Goal: Information Seeking & Learning: Learn about a topic

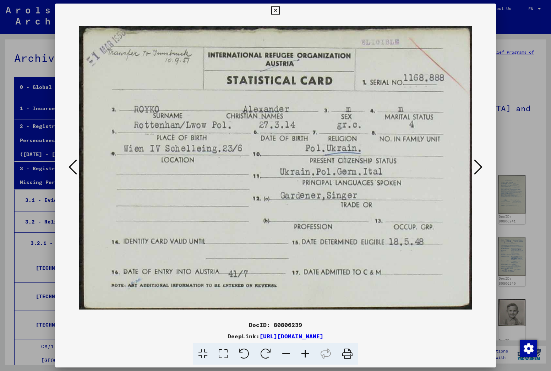
scroll to position [2376, 0]
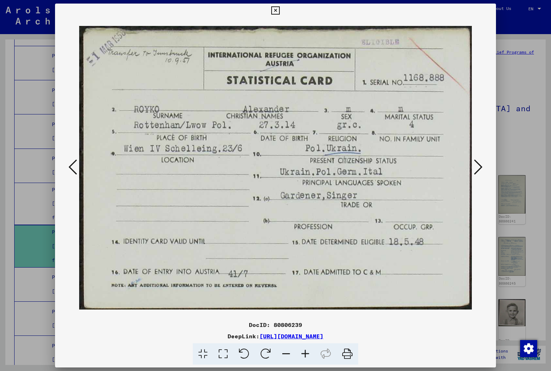
click at [474, 164] on icon at bounding box center [478, 166] width 9 height 17
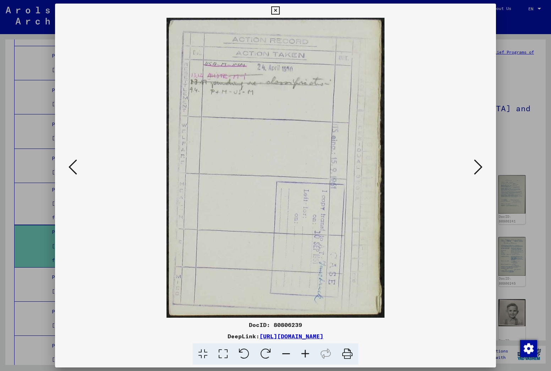
click at [473, 164] on button at bounding box center [478, 167] width 13 height 20
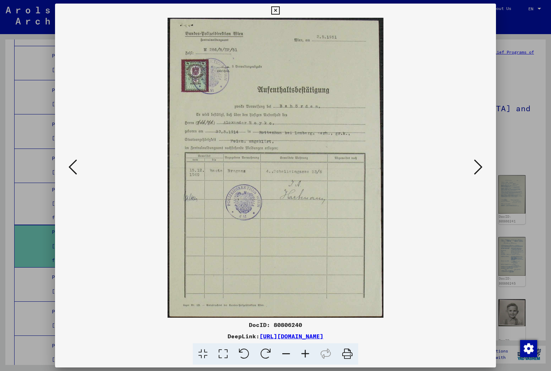
click at [472, 164] on button at bounding box center [478, 167] width 13 height 20
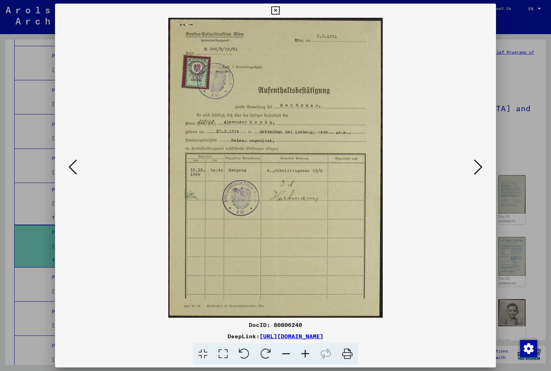
click at [472, 163] on img at bounding box center [275, 168] width 393 height 300
click at [479, 167] on icon at bounding box center [478, 166] width 9 height 17
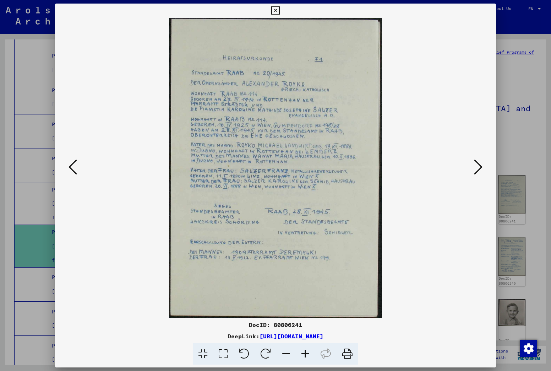
click at [479, 167] on icon at bounding box center [478, 166] width 9 height 17
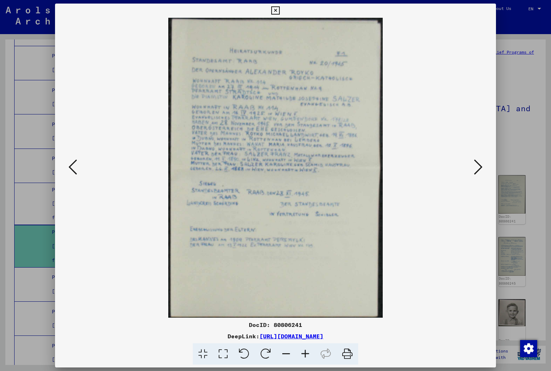
click at [479, 167] on icon at bounding box center [478, 166] width 9 height 17
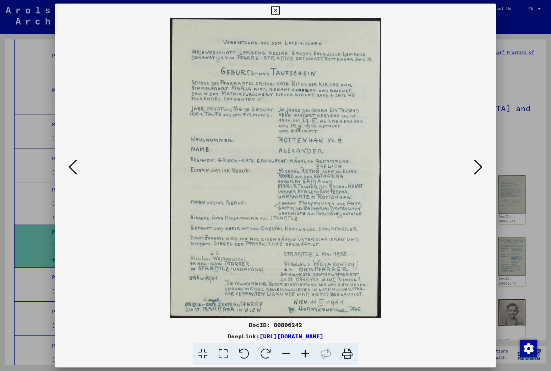
click at [479, 167] on icon at bounding box center [478, 166] width 9 height 17
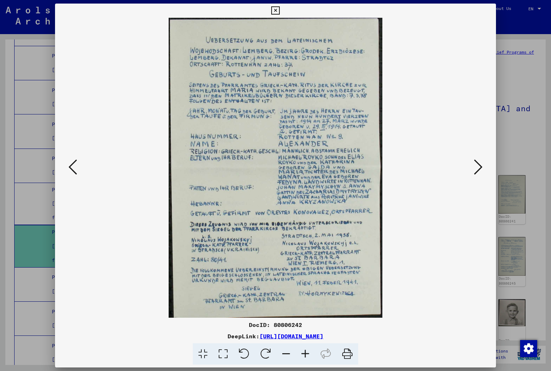
click at [478, 166] on icon at bounding box center [478, 166] width 9 height 17
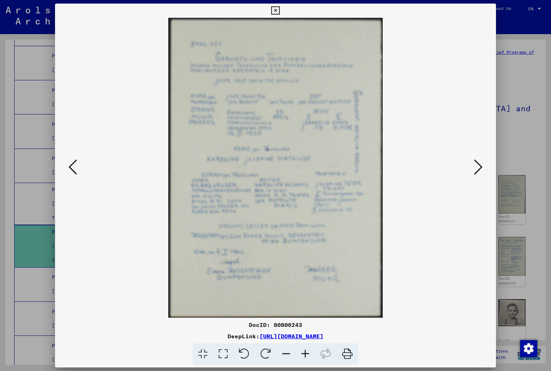
click at [477, 166] on icon at bounding box center [478, 166] width 9 height 17
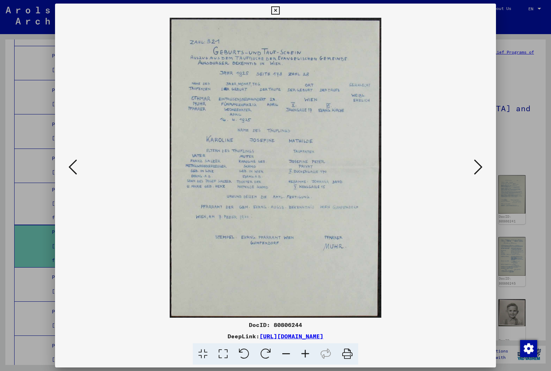
click at [477, 166] on icon at bounding box center [478, 166] width 9 height 17
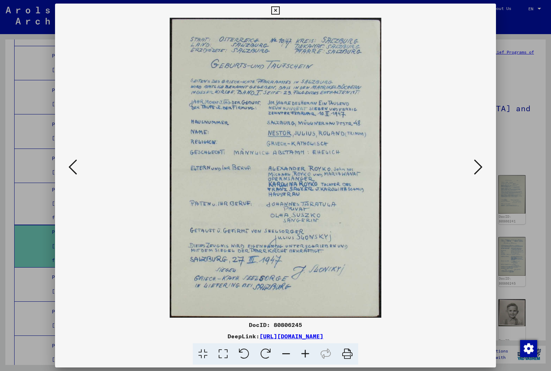
click at [477, 165] on icon at bounding box center [478, 166] width 9 height 17
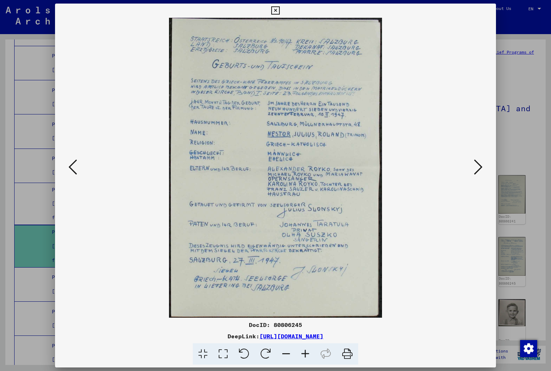
click at [476, 165] on icon at bounding box center [478, 166] width 9 height 17
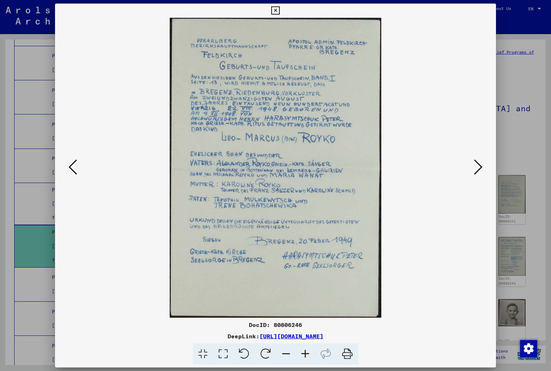
click at [476, 165] on icon at bounding box center [478, 166] width 9 height 17
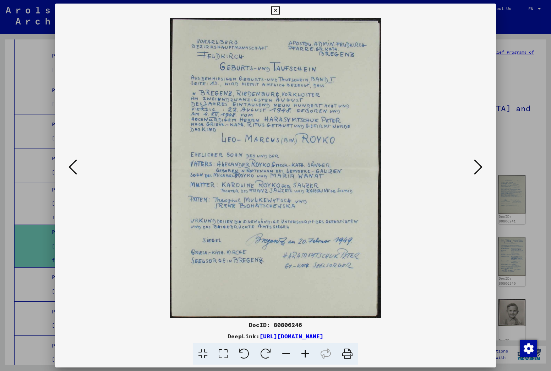
click at [476, 165] on icon at bounding box center [478, 166] width 9 height 17
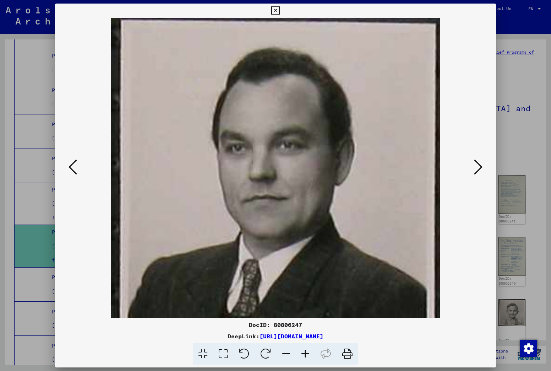
click at [476, 165] on icon at bounding box center [478, 166] width 9 height 17
click at [475, 164] on icon at bounding box center [478, 166] width 9 height 17
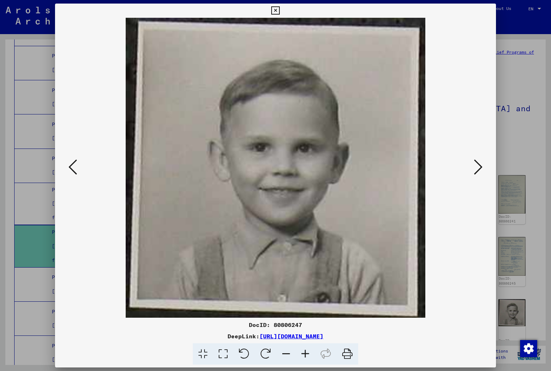
click at [77, 168] on button at bounding box center [72, 167] width 13 height 20
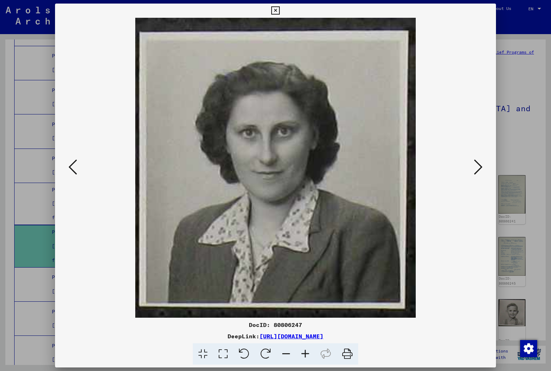
click at [77, 167] on icon at bounding box center [73, 166] width 9 height 17
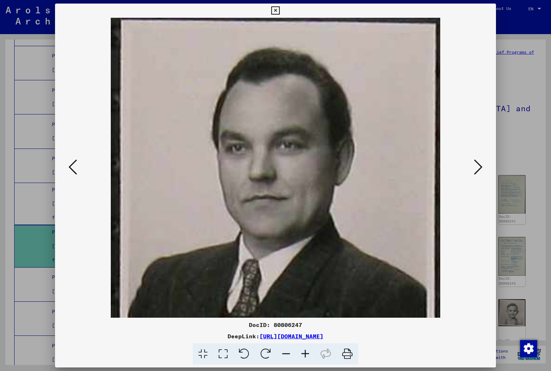
click at [77, 167] on icon at bounding box center [73, 166] width 9 height 17
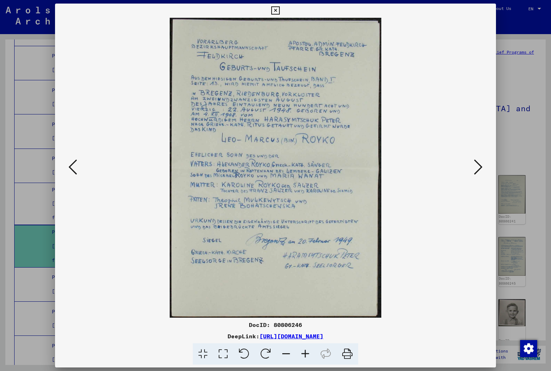
click at [77, 166] on icon at bounding box center [73, 166] width 9 height 17
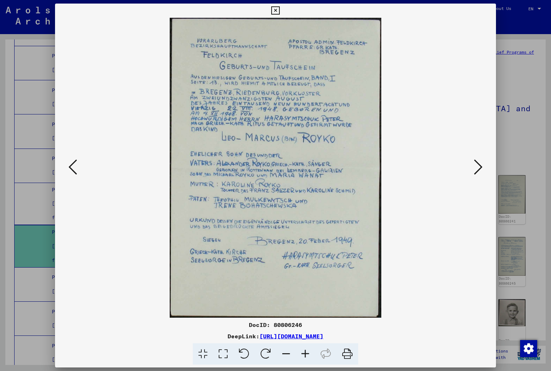
click at [77, 166] on icon at bounding box center [73, 166] width 9 height 17
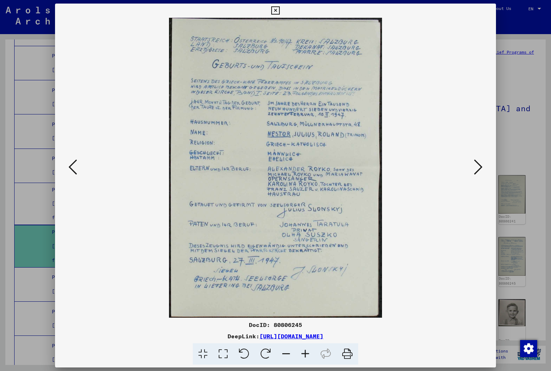
click at [77, 165] on icon at bounding box center [73, 166] width 9 height 17
click at [75, 165] on icon at bounding box center [73, 166] width 9 height 17
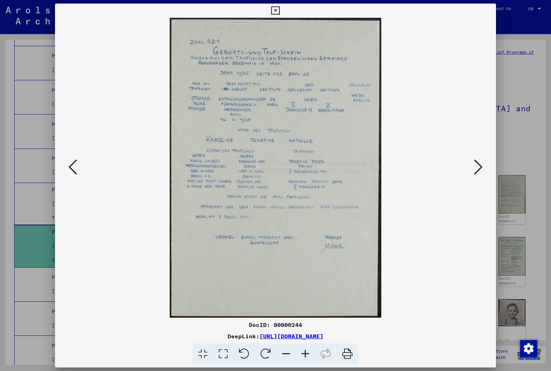
click at [75, 165] on icon at bounding box center [73, 166] width 9 height 17
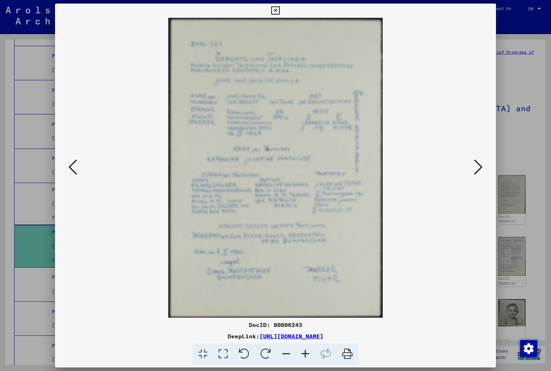
click at [73, 165] on icon at bounding box center [73, 166] width 9 height 17
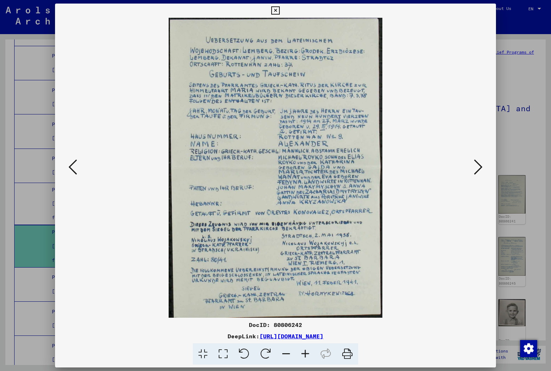
click at [73, 164] on icon at bounding box center [73, 166] width 9 height 17
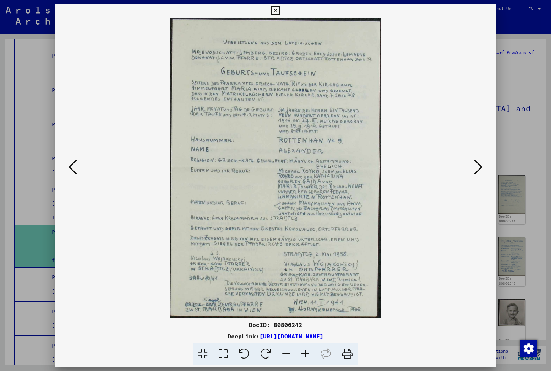
click at [71, 164] on icon at bounding box center [73, 166] width 9 height 17
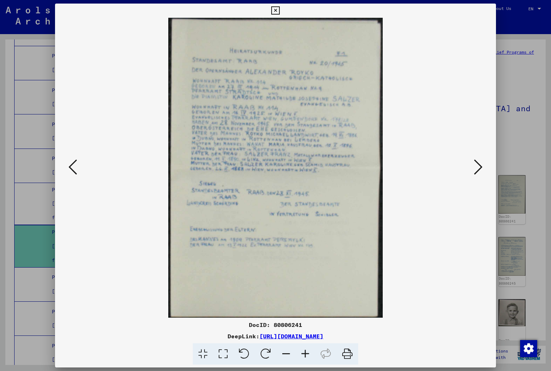
click at [70, 163] on icon at bounding box center [73, 166] width 9 height 17
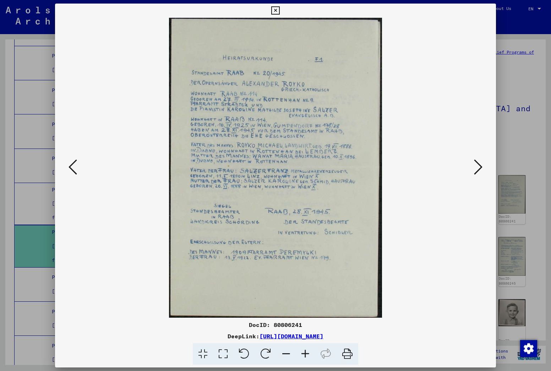
click at [70, 163] on icon at bounding box center [73, 166] width 9 height 17
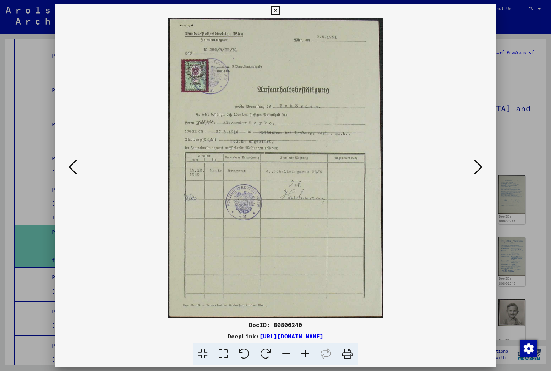
click at [70, 162] on icon at bounding box center [73, 166] width 9 height 17
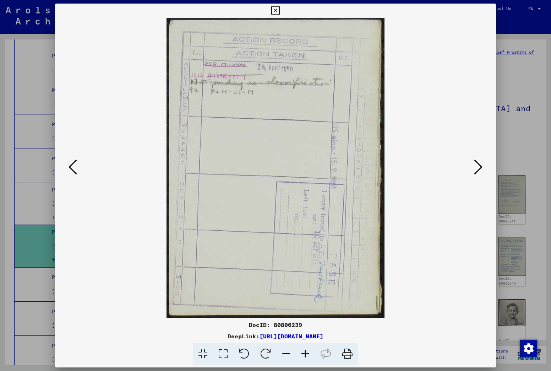
click at [69, 162] on icon at bounding box center [73, 166] width 9 height 17
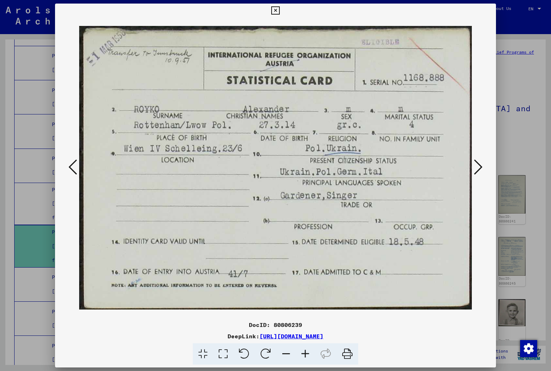
click at [69, 162] on icon at bounding box center [73, 166] width 9 height 17
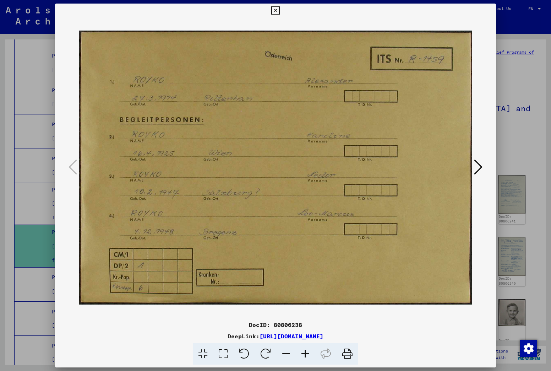
click at [481, 163] on icon at bounding box center [478, 166] width 9 height 17
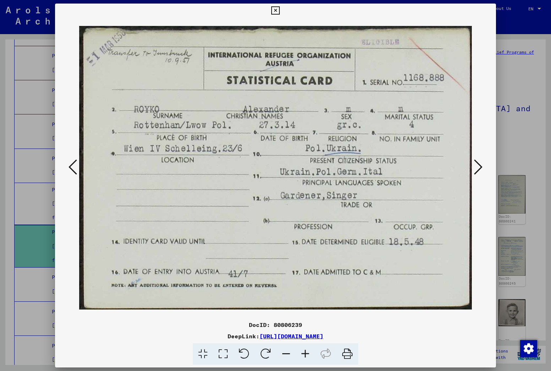
click at [477, 167] on icon at bounding box center [478, 166] width 9 height 17
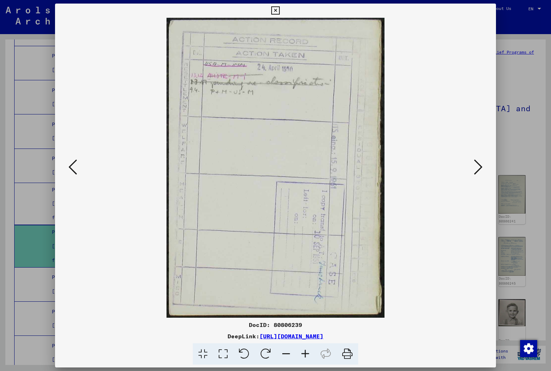
drag, startPoint x: 184, startPoint y: 154, endPoint x: 180, endPoint y: 153, distance: 3.6
click at [474, 168] on icon at bounding box center [478, 166] width 9 height 17
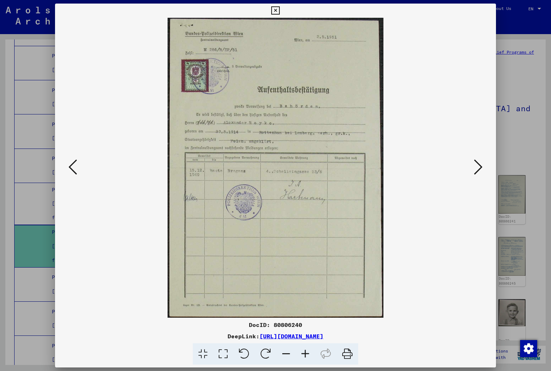
click at [474, 163] on button at bounding box center [478, 167] width 13 height 20
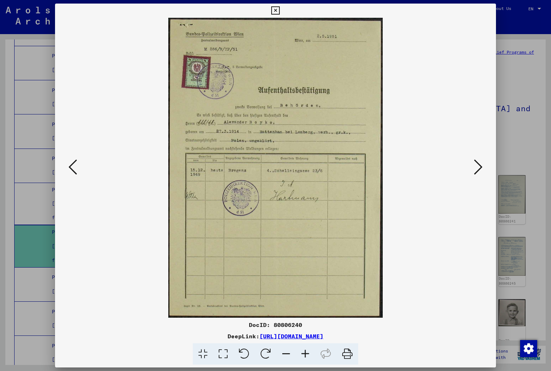
click at [477, 167] on icon at bounding box center [478, 166] width 9 height 17
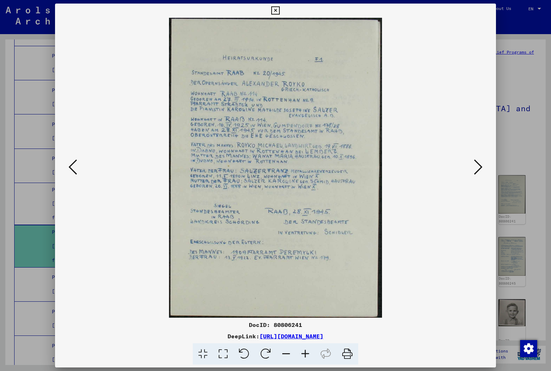
click at [454, 183] on img at bounding box center [275, 168] width 393 height 300
click at [475, 168] on icon at bounding box center [478, 166] width 9 height 17
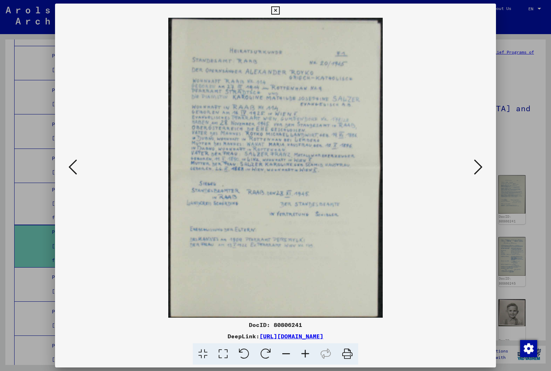
click at [447, 208] on img at bounding box center [275, 168] width 393 height 300
click at [475, 165] on icon at bounding box center [478, 166] width 9 height 17
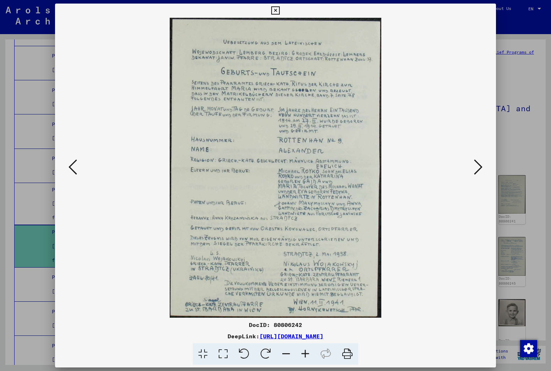
click at [451, 219] on img at bounding box center [275, 168] width 393 height 300
click at [473, 167] on button at bounding box center [478, 167] width 13 height 20
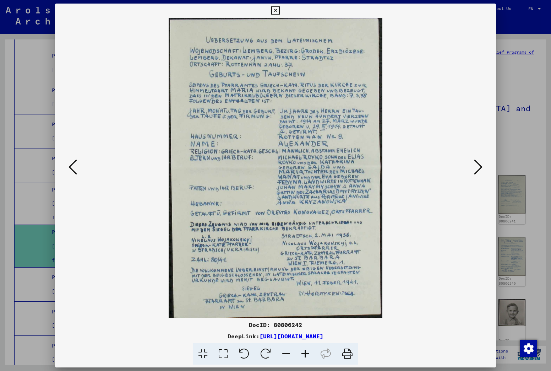
click at [432, 232] on img at bounding box center [275, 168] width 393 height 300
click at [474, 167] on button at bounding box center [478, 167] width 13 height 20
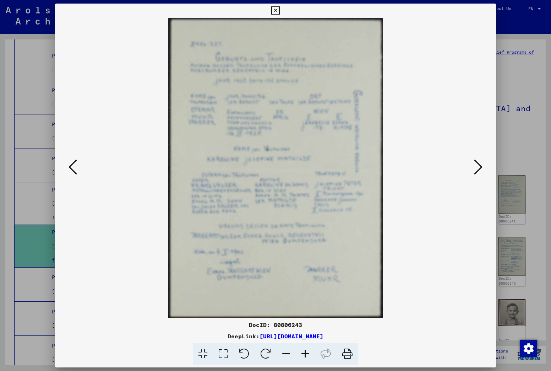
click at [475, 169] on icon at bounding box center [478, 166] width 9 height 17
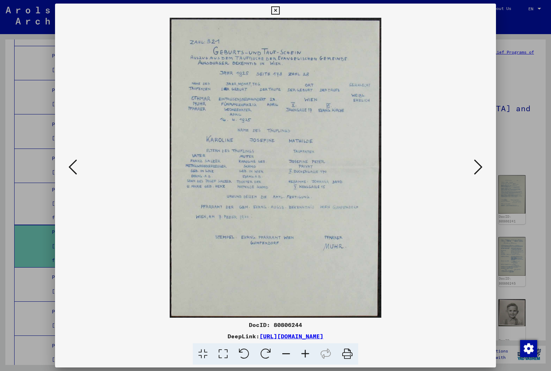
click at [454, 263] on img at bounding box center [275, 168] width 393 height 300
click at [479, 168] on icon at bounding box center [478, 166] width 9 height 17
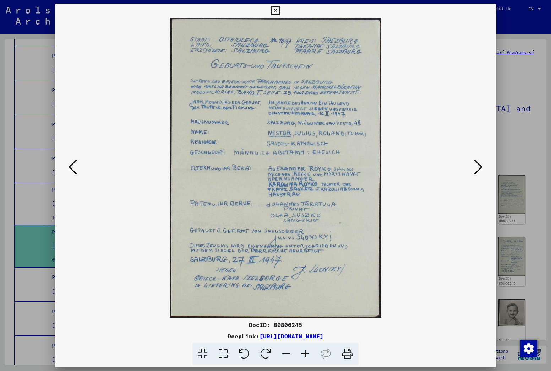
drag, startPoint x: 458, startPoint y: 270, endPoint x: 459, endPoint y: 258, distance: 11.8
click at [458, 270] on img at bounding box center [275, 168] width 393 height 300
click at [475, 165] on icon at bounding box center [478, 166] width 9 height 17
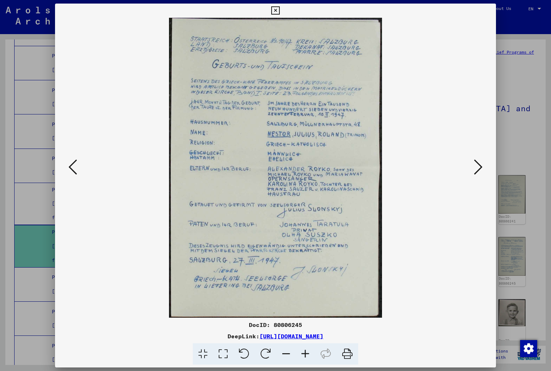
click at [474, 269] on div at bounding box center [275, 168] width 441 height 300
click at [478, 167] on icon at bounding box center [478, 166] width 9 height 17
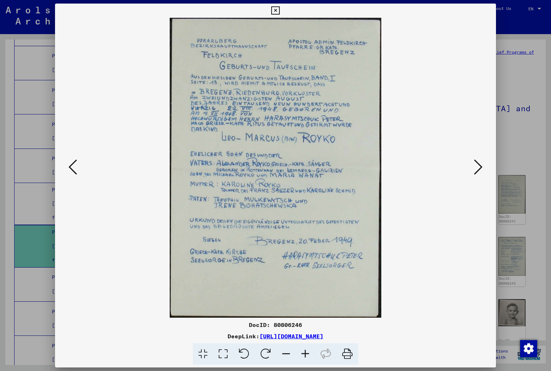
click at [452, 281] on img at bounding box center [275, 168] width 393 height 300
click at [472, 169] on img at bounding box center [275, 168] width 393 height 300
click at [475, 167] on icon at bounding box center [478, 166] width 9 height 17
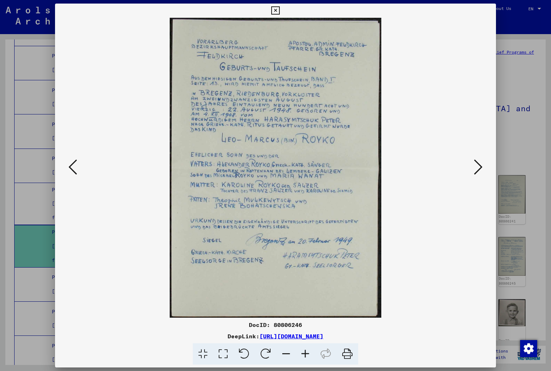
click at [449, 278] on img at bounding box center [275, 168] width 393 height 300
click at [475, 171] on icon at bounding box center [478, 166] width 9 height 17
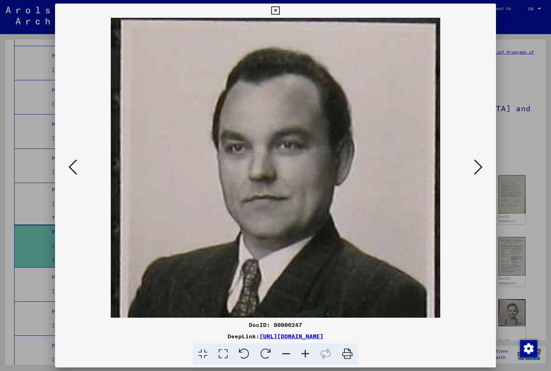
click at [486, 266] on div at bounding box center [275, 168] width 441 height 300
click at [478, 166] on icon at bounding box center [478, 166] width 9 height 17
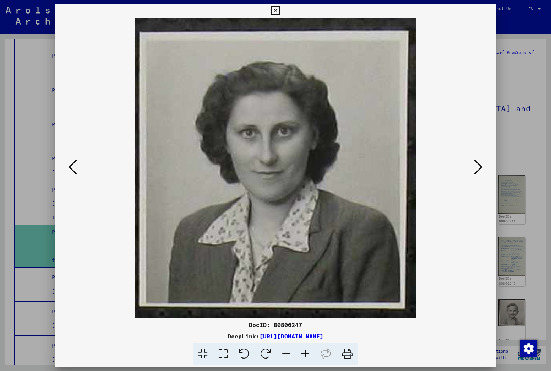
click at [459, 255] on img at bounding box center [275, 168] width 393 height 300
click at [477, 172] on icon at bounding box center [478, 166] width 9 height 17
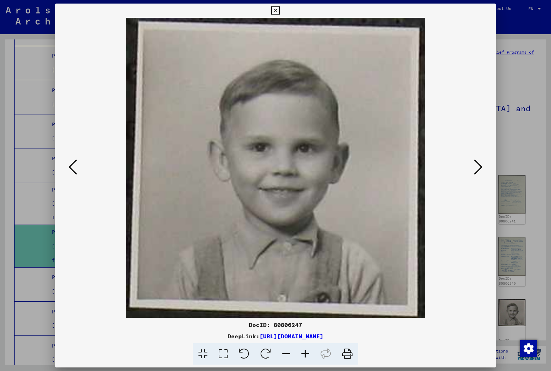
click at [485, 258] on div at bounding box center [275, 168] width 441 height 300
drag, startPoint x: 480, startPoint y: 168, endPoint x: 469, endPoint y: 171, distance: 10.9
click at [479, 168] on icon at bounding box center [478, 166] width 9 height 17
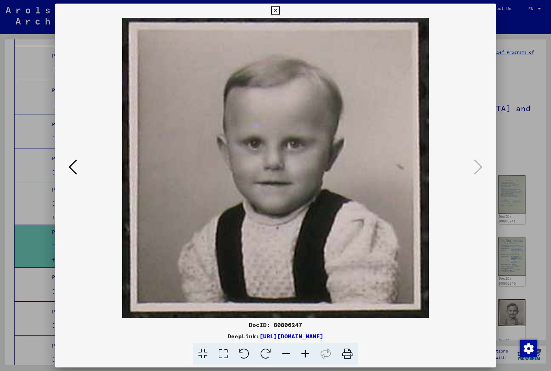
click at [492, 243] on div at bounding box center [275, 168] width 441 height 300
drag, startPoint x: 474, startPoint y: 78, endPoint x: 475, endPoint y: 73, distance: 4.7
click at [474, 77] on div at bounding box center [275, 168] width 441 height 300
